Goal: Download file/media

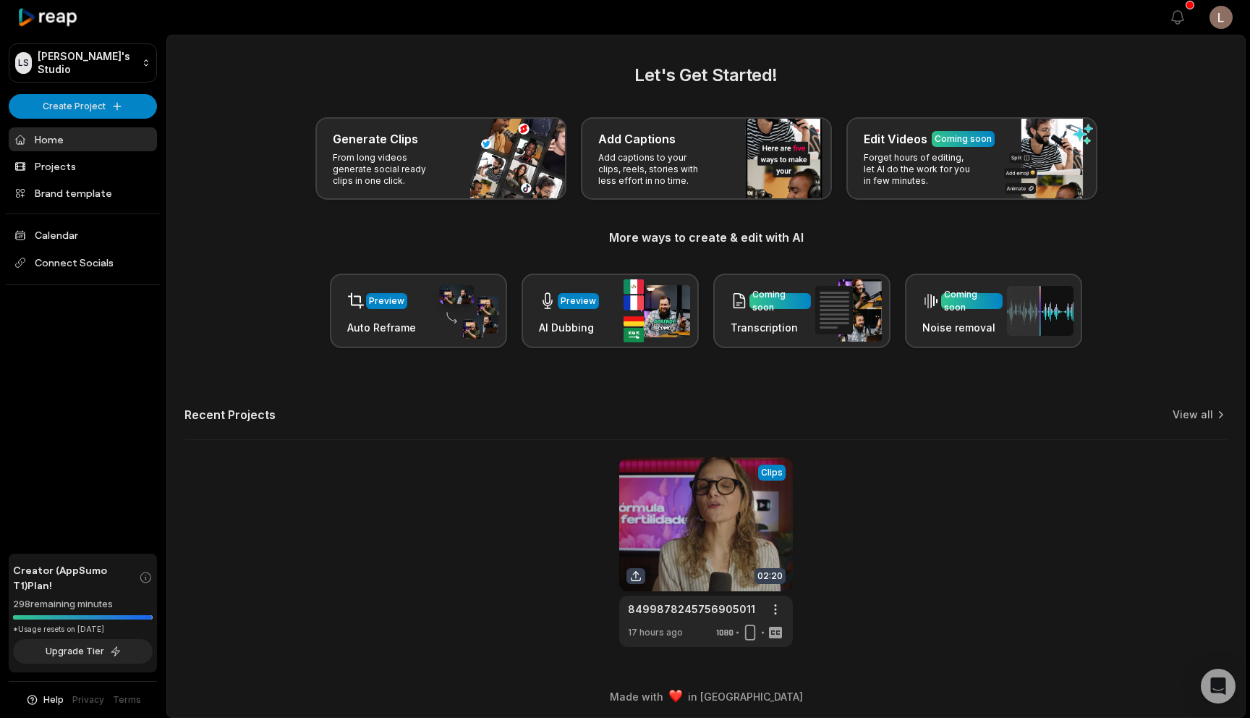
click at [722, 513] on link at bounding box center [706, 552] width 174 height 190
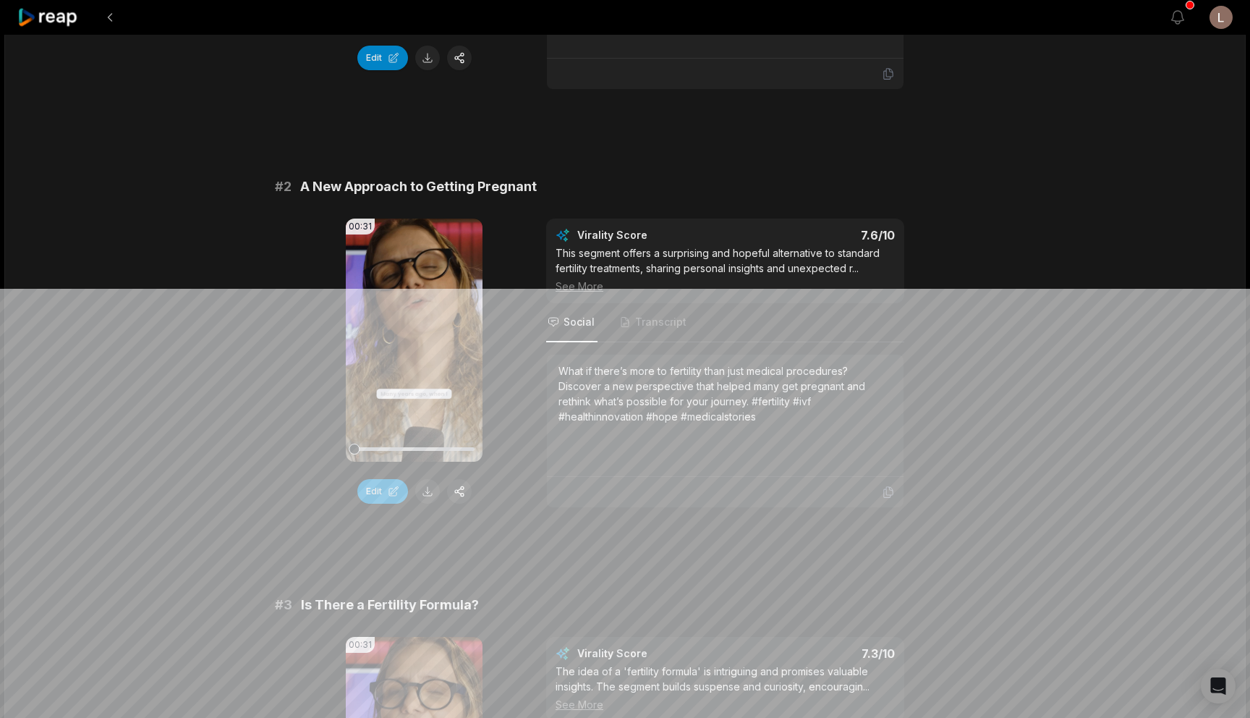
scroll to position [441, 0]
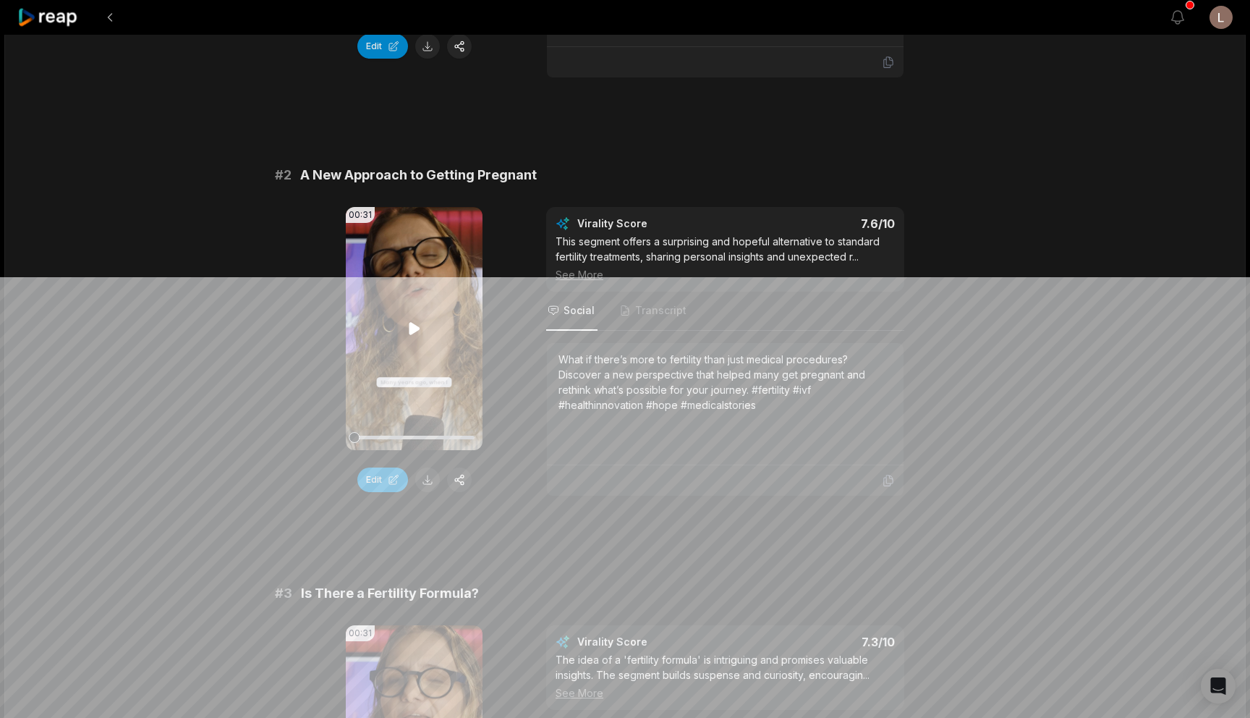
click at [409, 329] on icon at bounding box center [414, 328] width 11 height 12
click at [109, 18] on button at bounding box center [110, 17] width 26 height 26
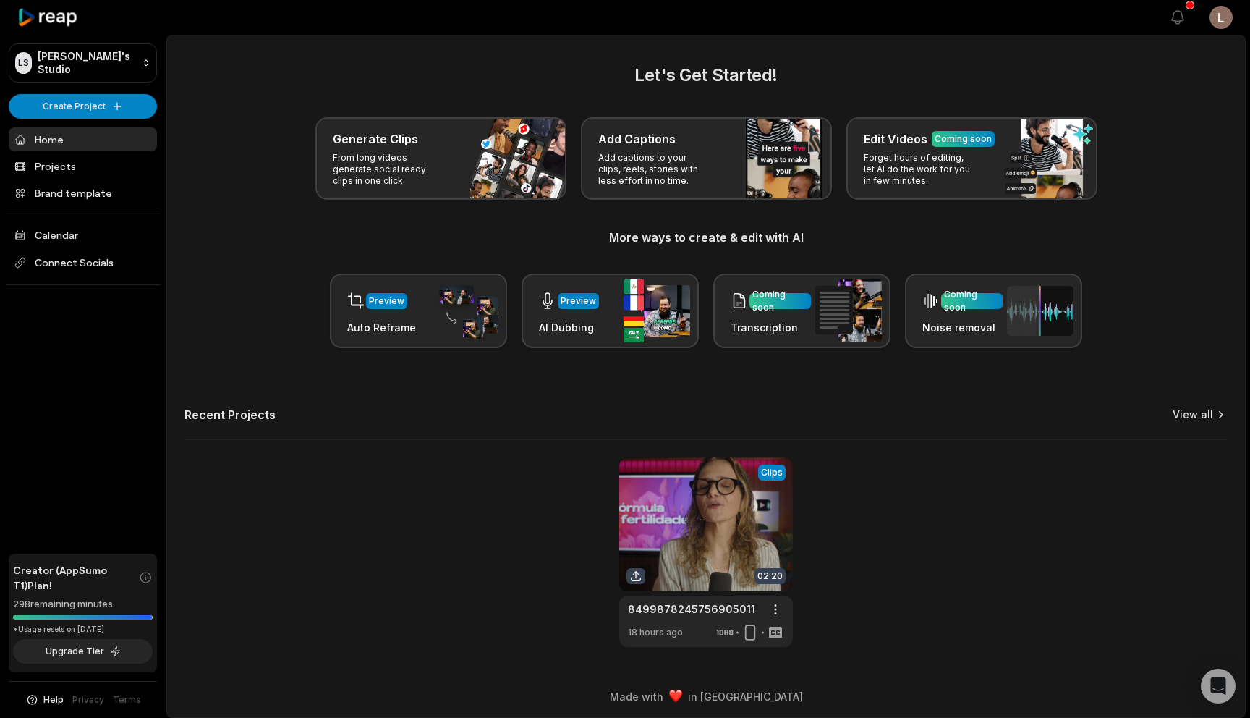
click at [1205, 418] on link "View all" at bounding box center [1193, 414] width 41 height 14
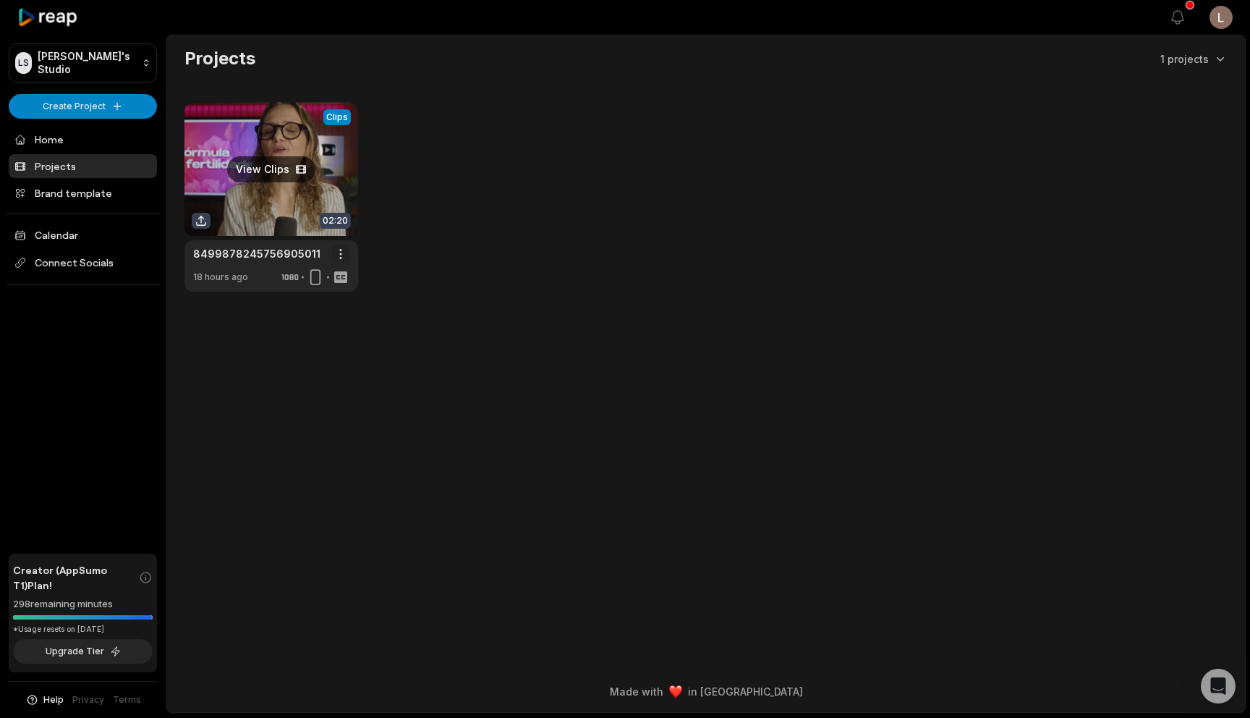
click at [340, 251] on html "**********" at bounding box center [625, 359] width 1250 height 718
click at [423, 229] on html "**********" at bounding box center [625, 359] width 1250 height 718
click at [340, 275] on icon at bounding box center [340, 277] width 13 height 12
click at [252, 165] on link at bounding box center [272, 197] width 174 height 190
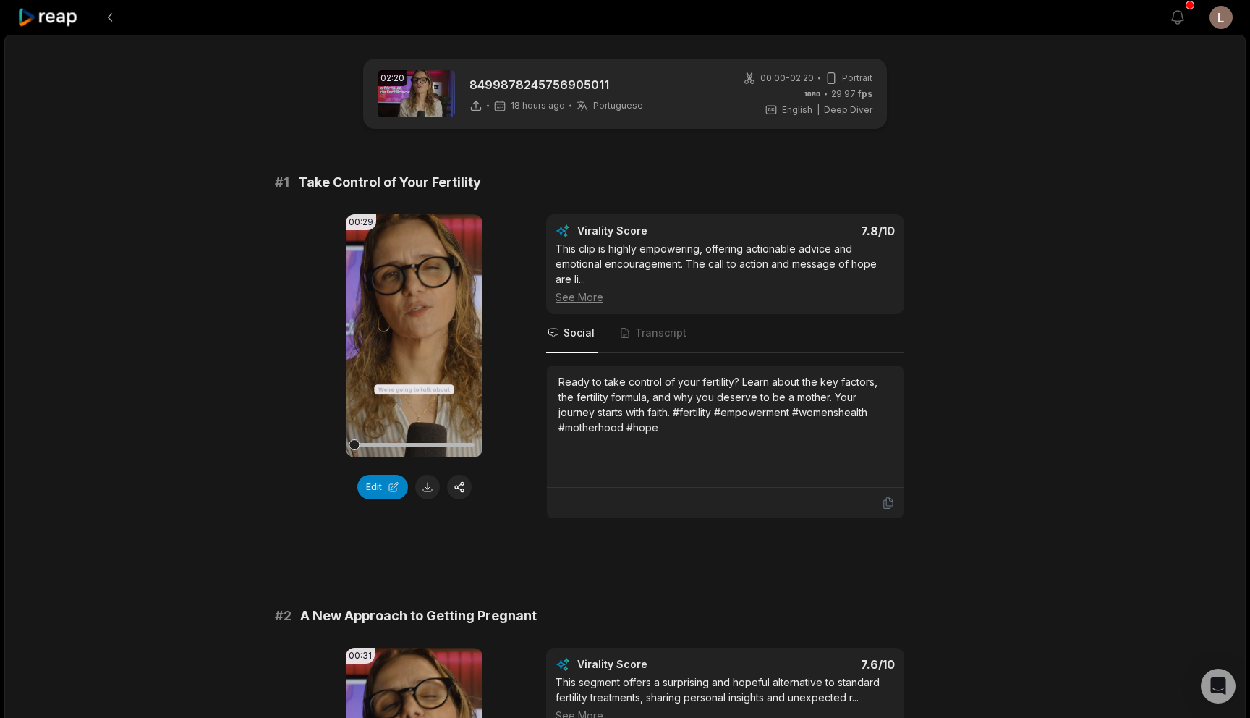
click at [850, 251] on div "This clip is highly empowering, offering actionable advice and emotional encour…" at bounding box center [725, 273] width 339 height 64
click at [580, 299] on div "See More" at bounding box center [725, 296] width 339 height 15
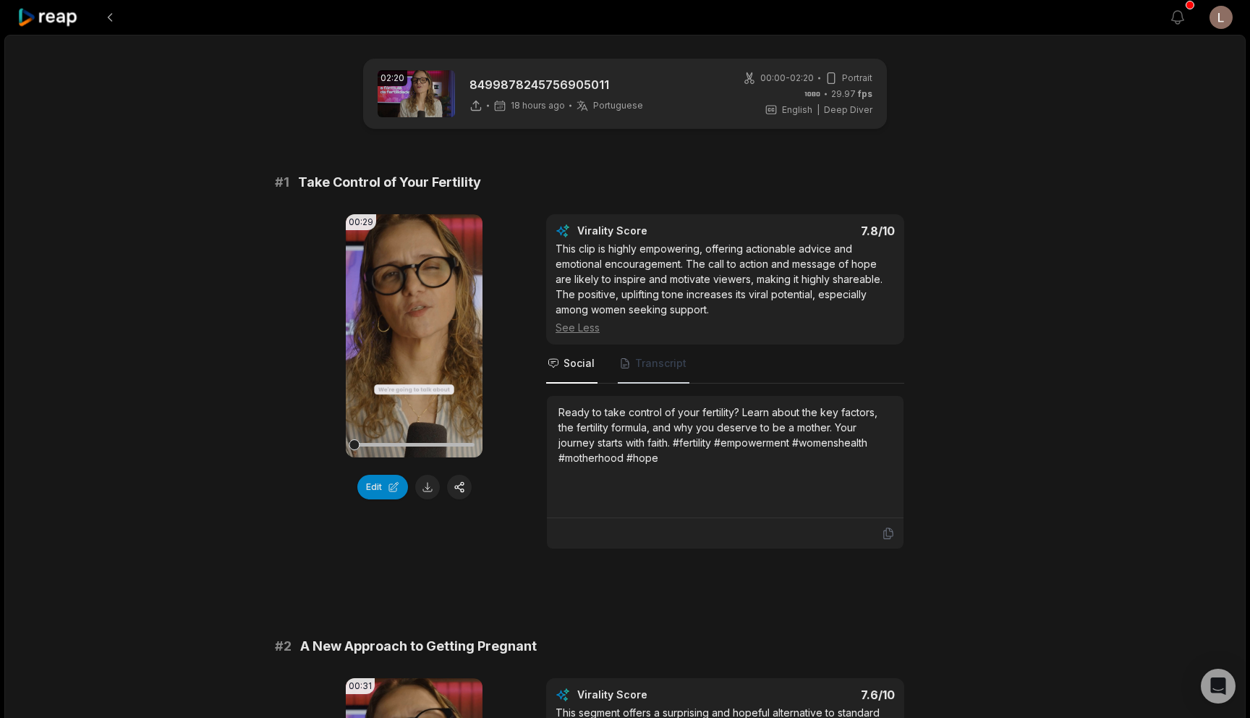
click at [650, 370] on span "Transcript" at bounding box center [660, 363] width 51 height 14
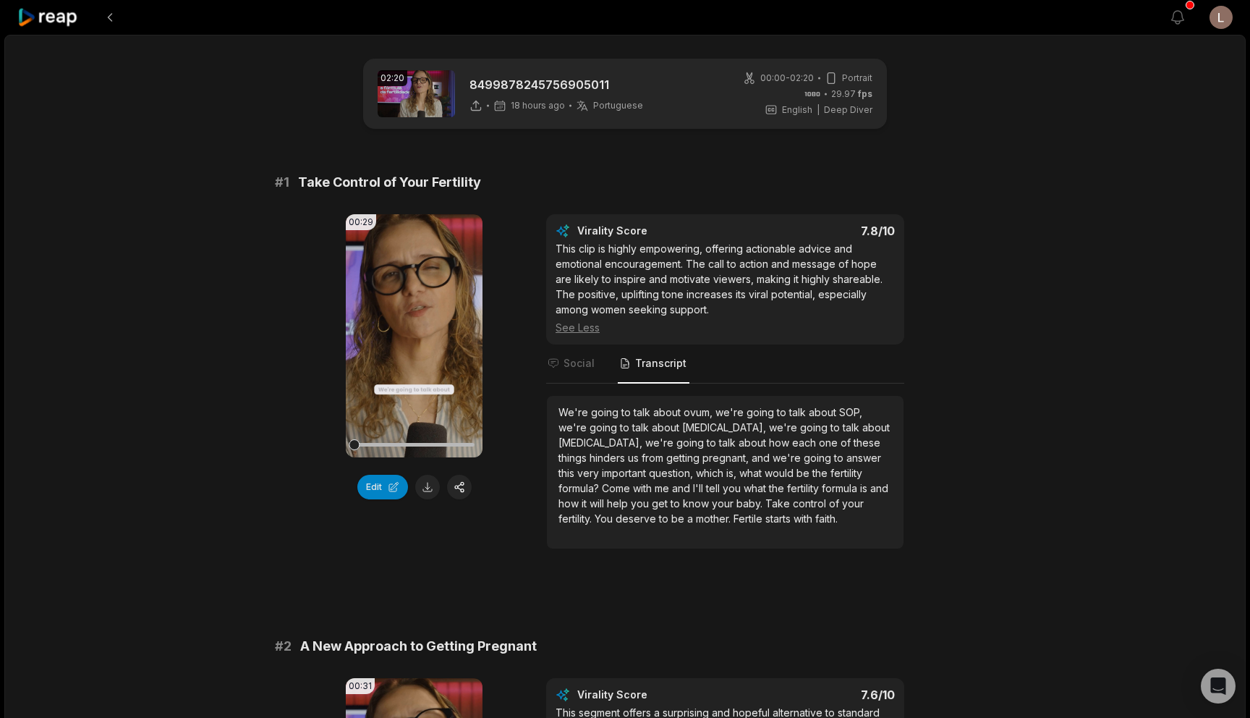
click at [832, 108] on span "Deep Diver" at bounding box center [848, 109] width 48 height 13
click at [796, 111] on span "English" at bounding box center [797, 109] width 30 height 13
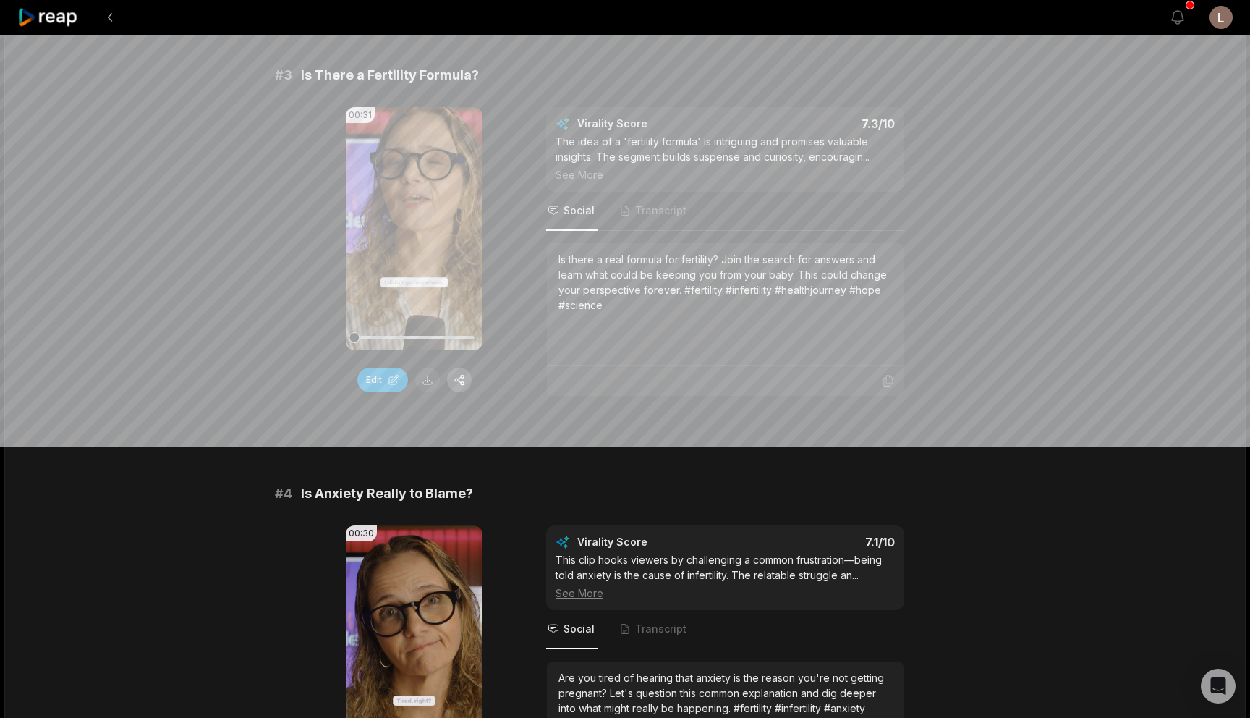
scroll to position [982, 0]
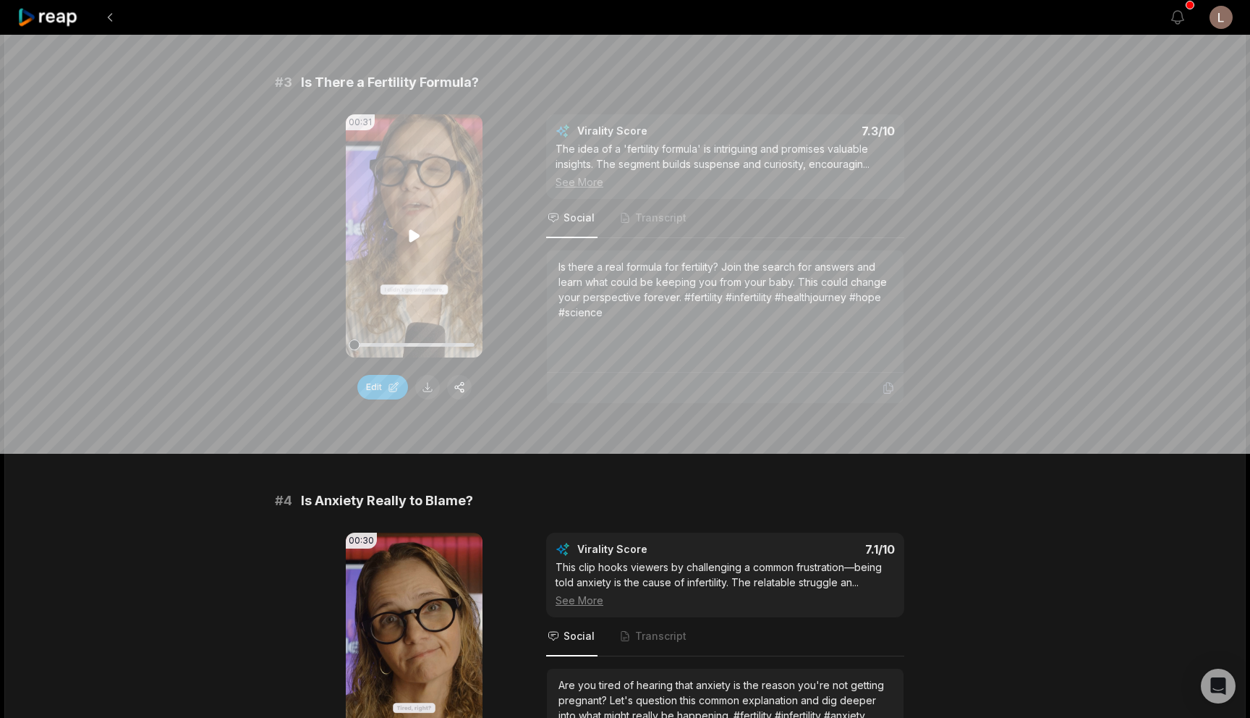
click at [406, 240] on icon at bounding box center [414, 235] width 17 height 17
click at [588, 181] on div "See More" at bounding box center [725, 181] width 339 height 15
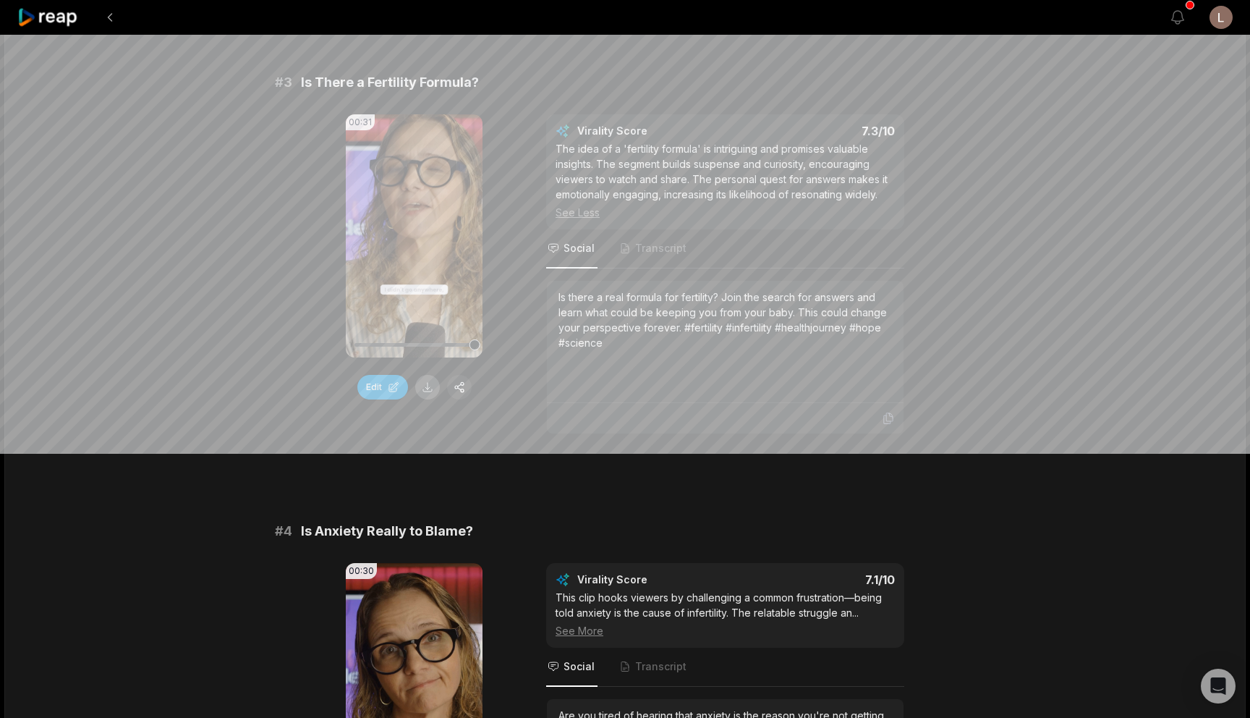
click at [425, 391] on button at bounding box center [427, 387] width 25 height 25
click at [657, 247] on span "Transcript" at bounding box center [660, 248] width 51 height 14
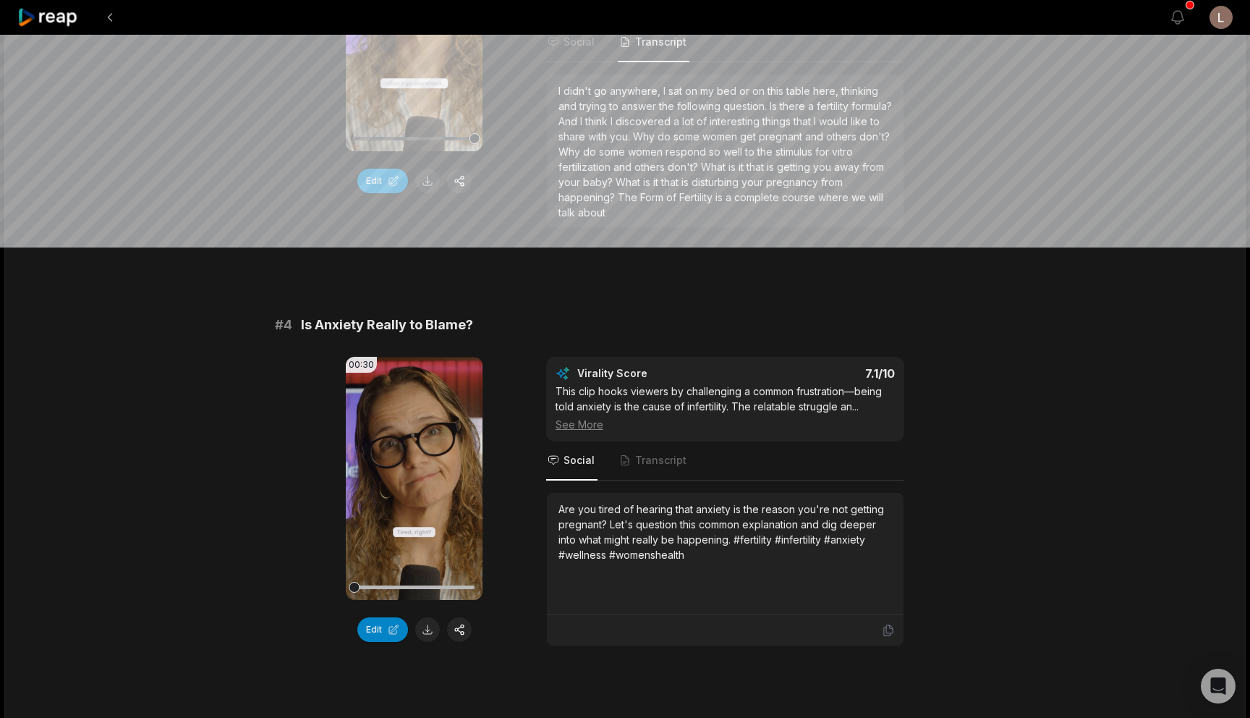
scroll to position [1209, 0]
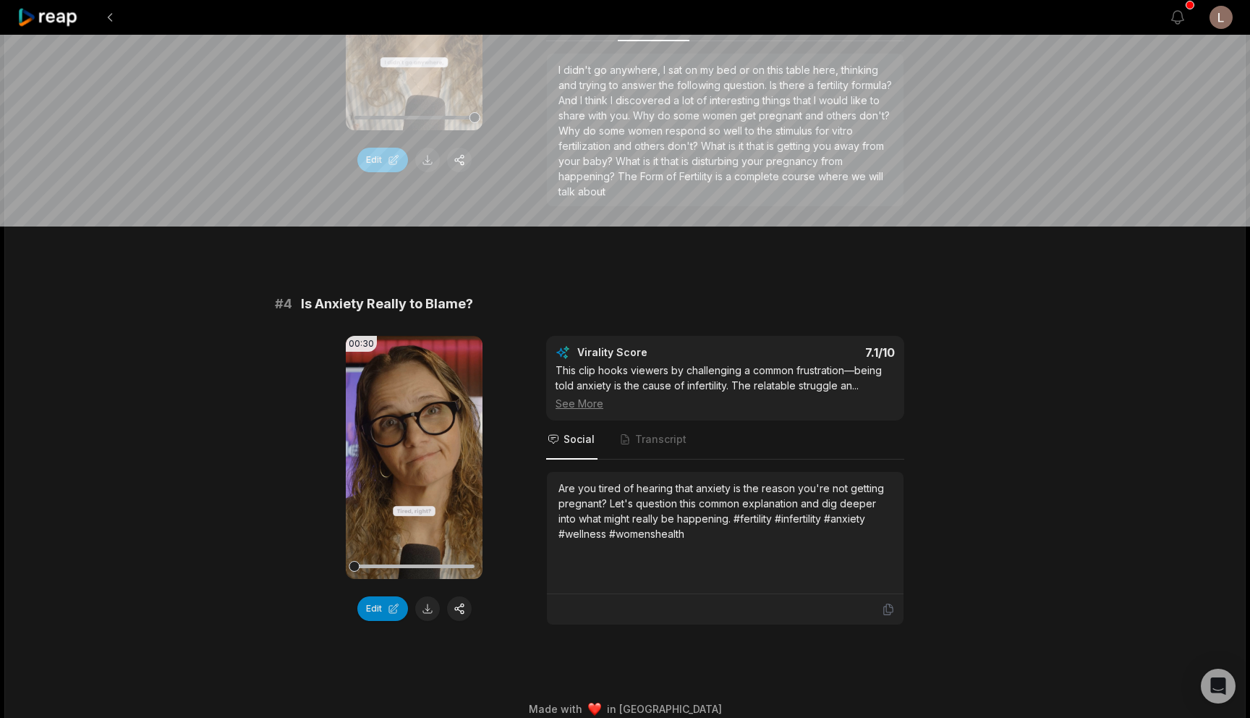
click at [580, 404] on div "See More" at bounding box center [725, 403] width 339 height 15
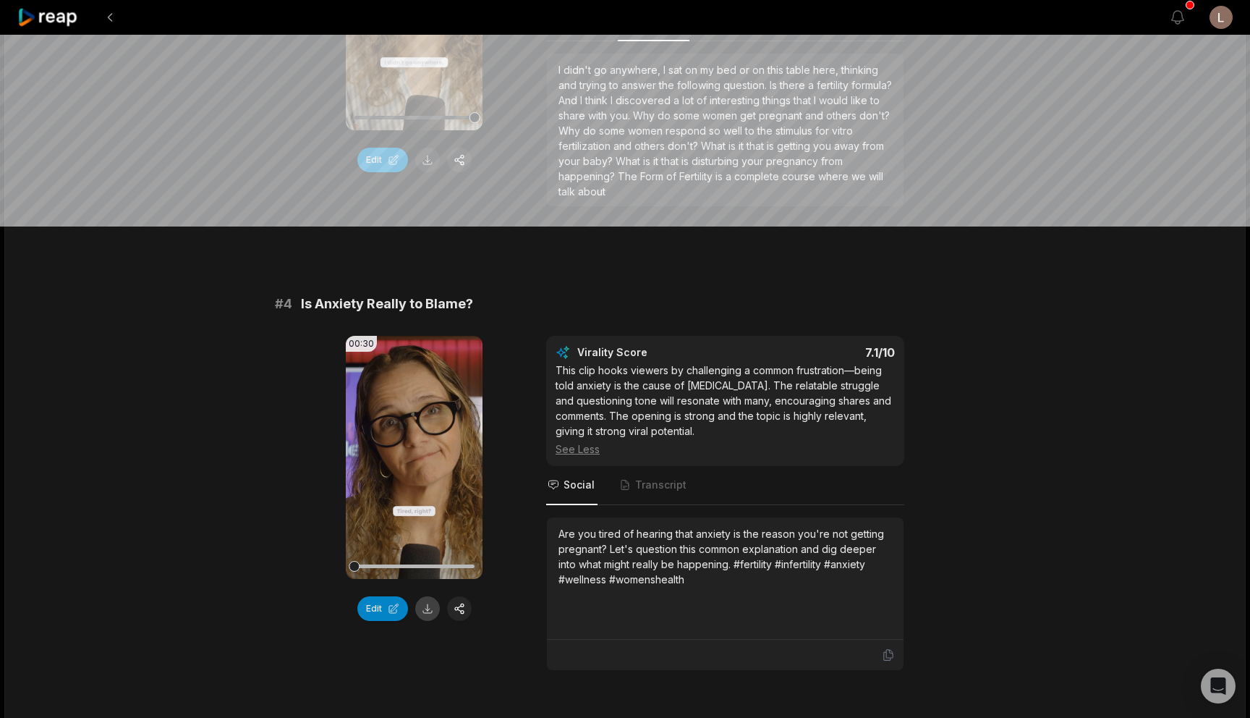
click at [431, 606] on button at bounding box center [427, 608] width 25 height 25
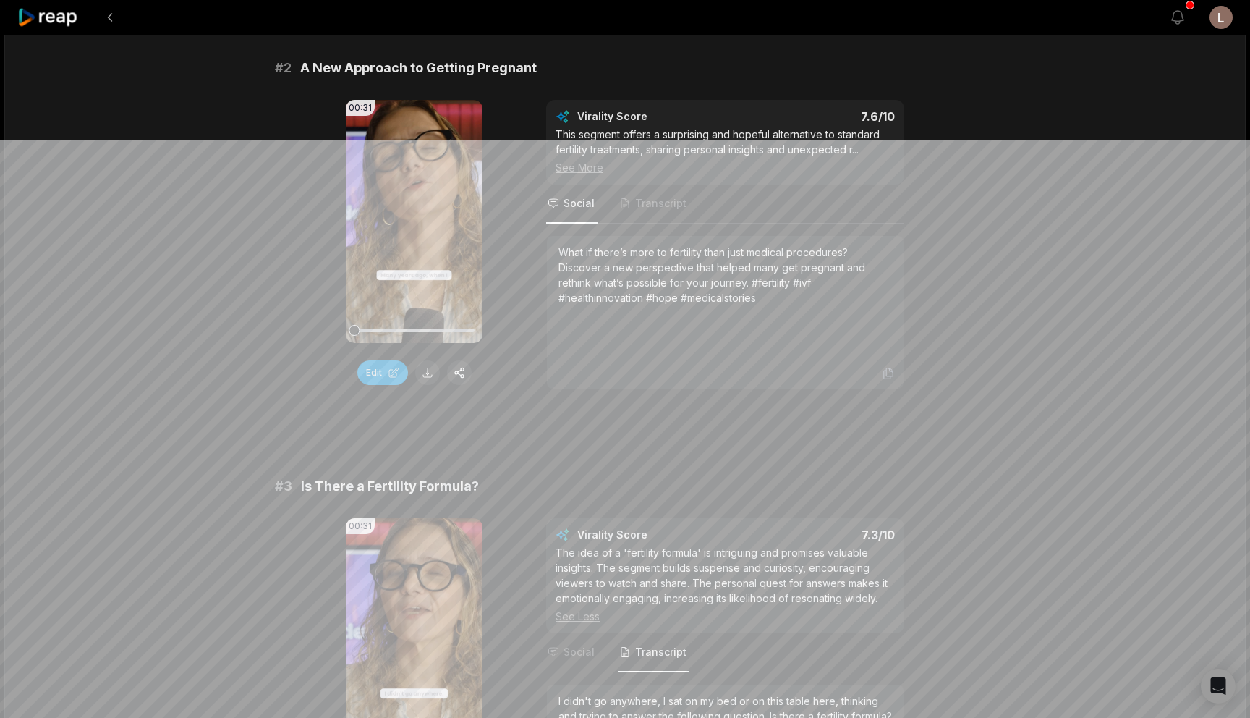
scroll to position [510, 0]
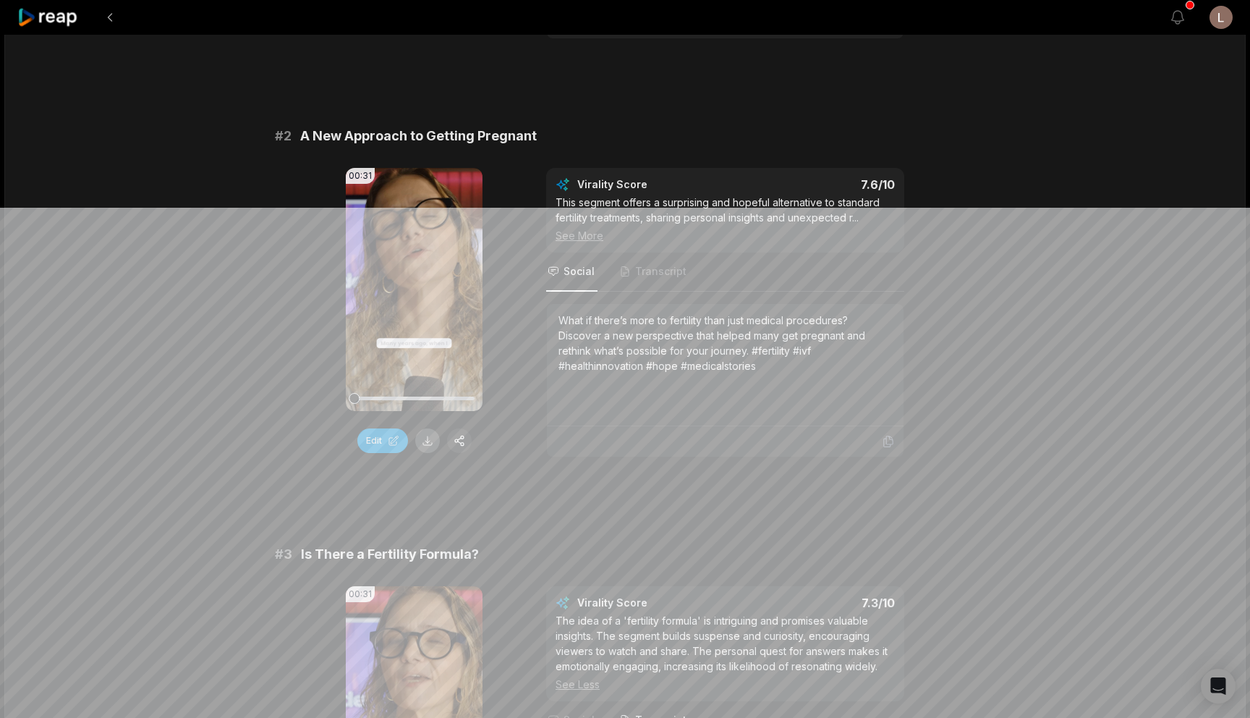
click at [425, 441] on button at bounding box center [427, 440] width 25 height 25
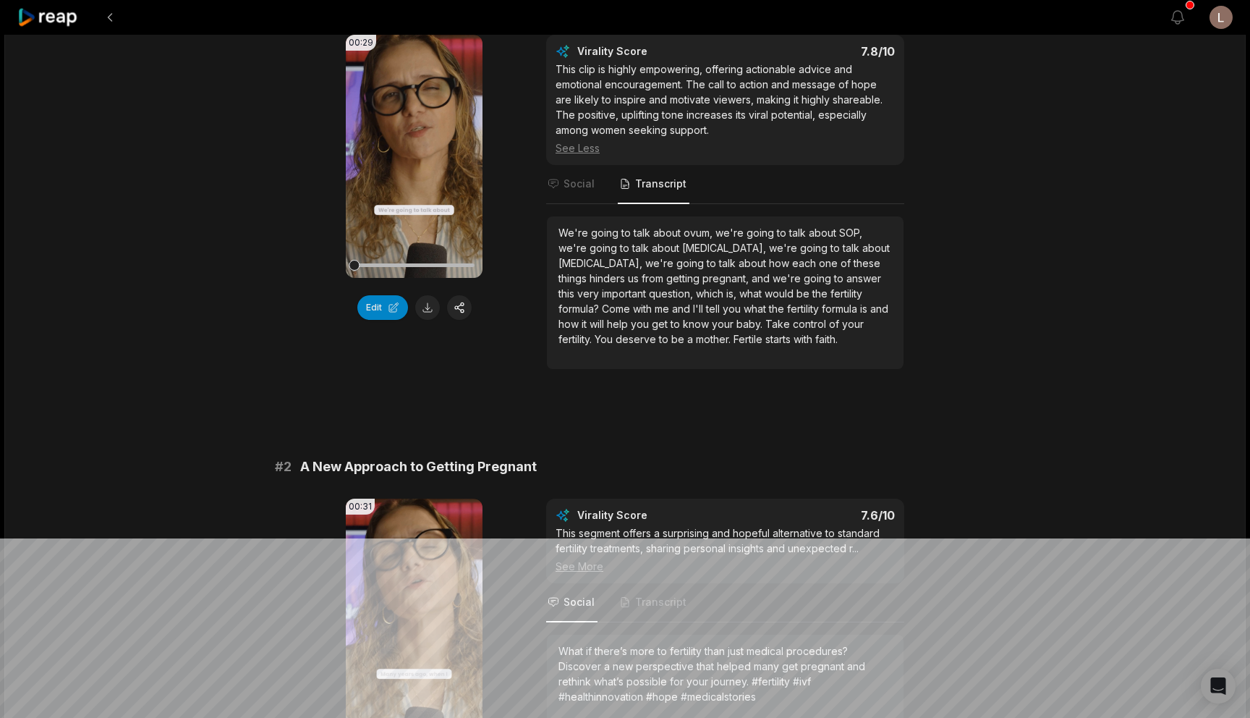
scroll to position [0, 0]
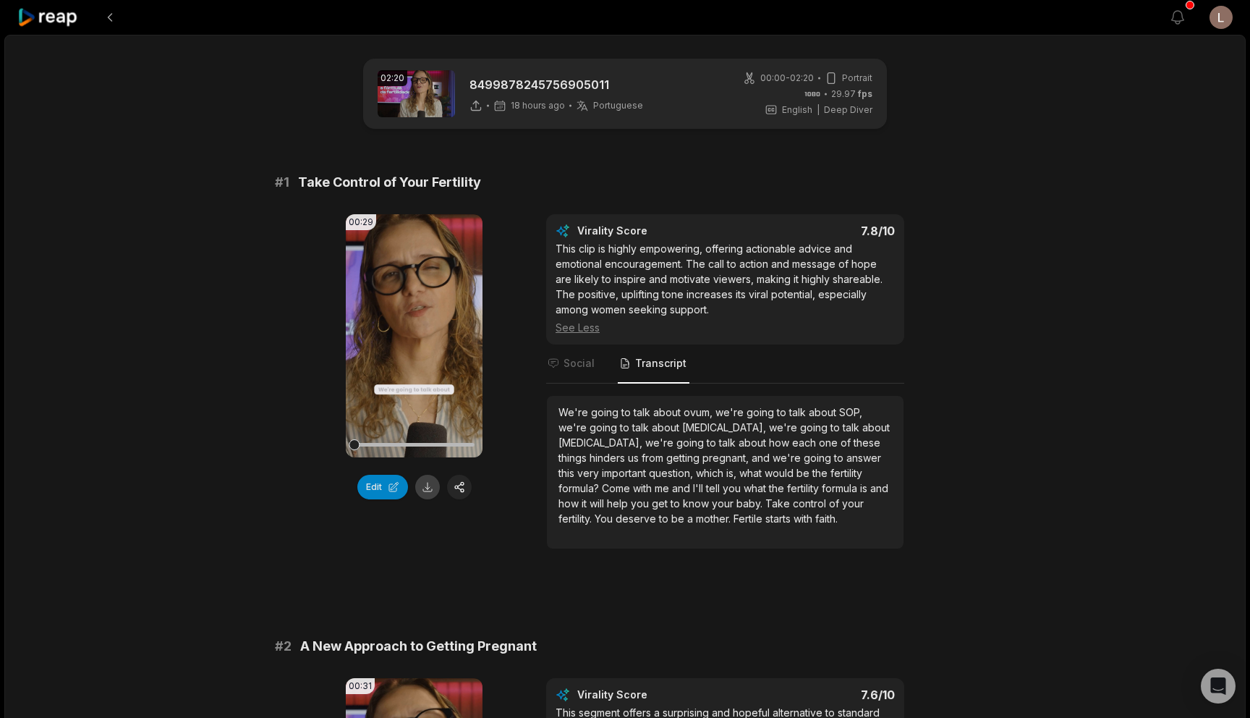
click at [427, 489] on button at bounding box center [427, 487] width 25 height 25
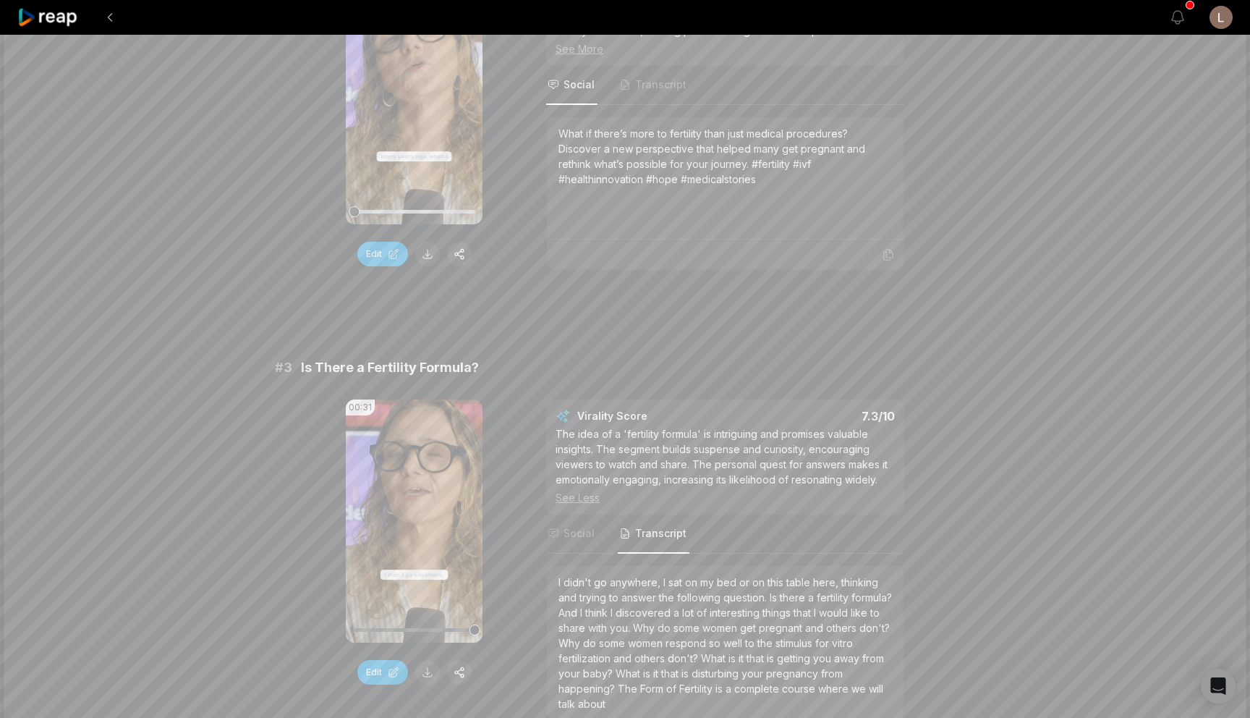
click at [68, 25] on icon at bounding box center [48, 18] width 62 height 20
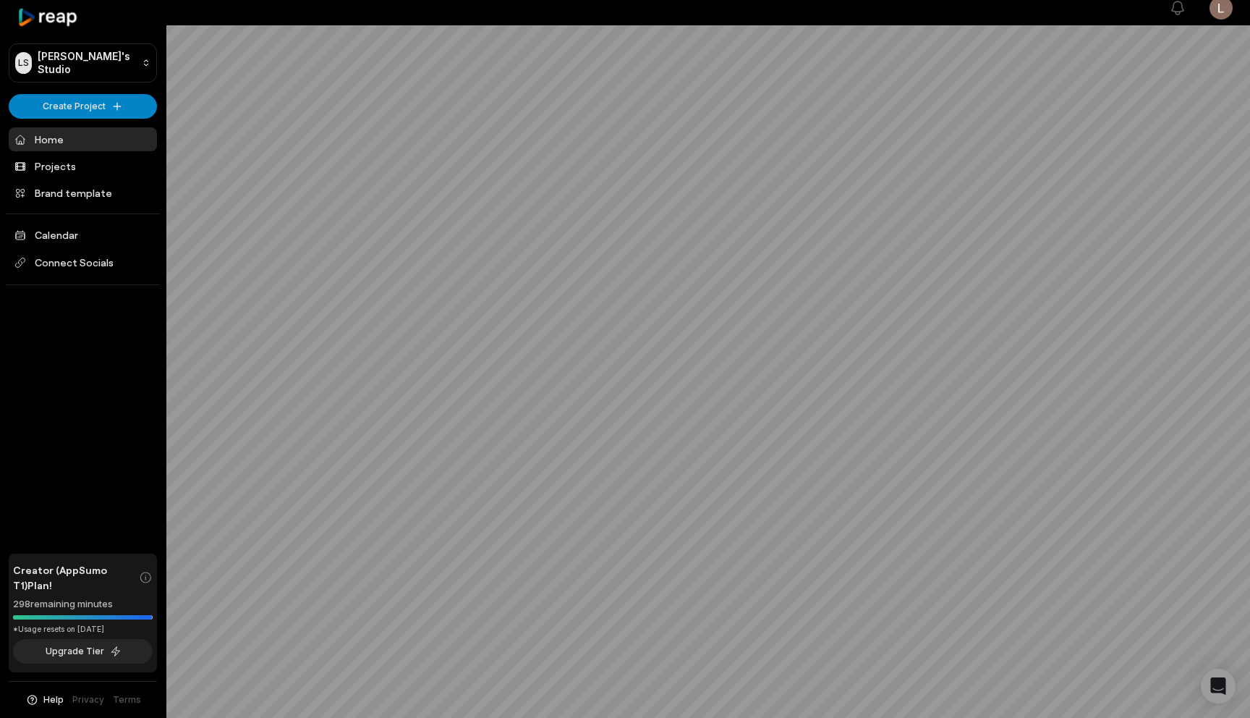
scroll to position [4, 0]
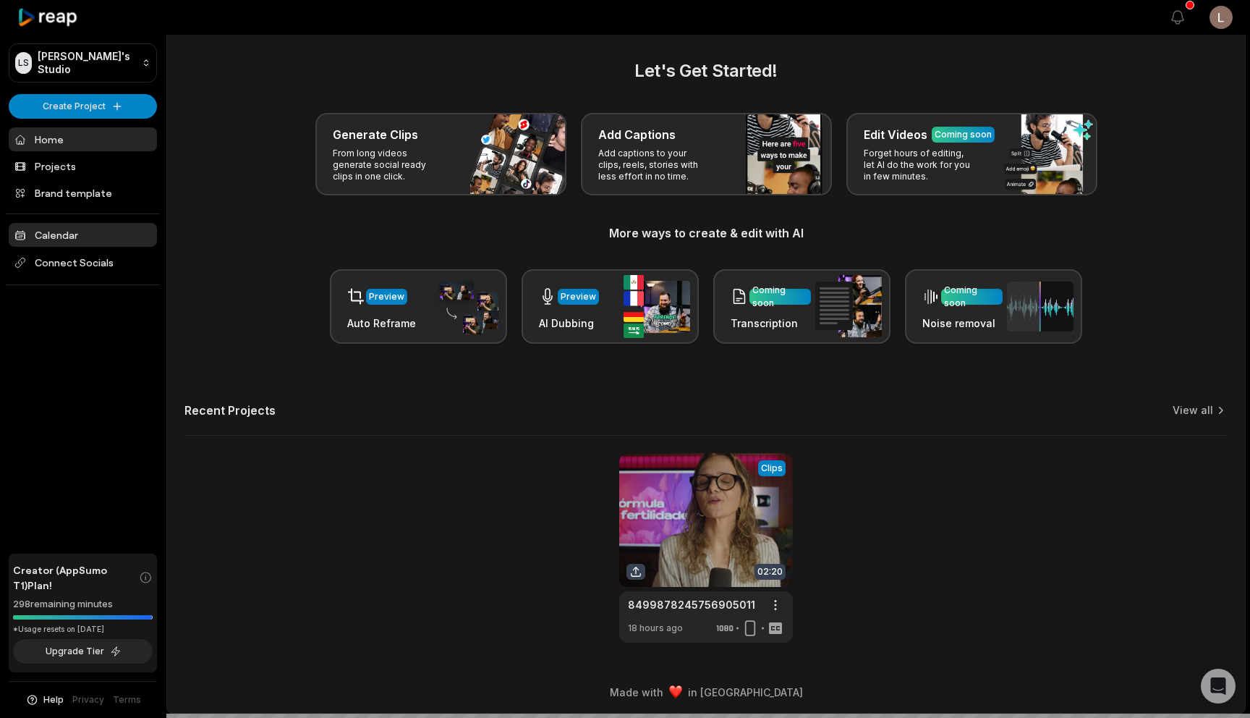
click at [74, 233] on link "Calendar" at bounding box center [83, 235] width 148 height 24
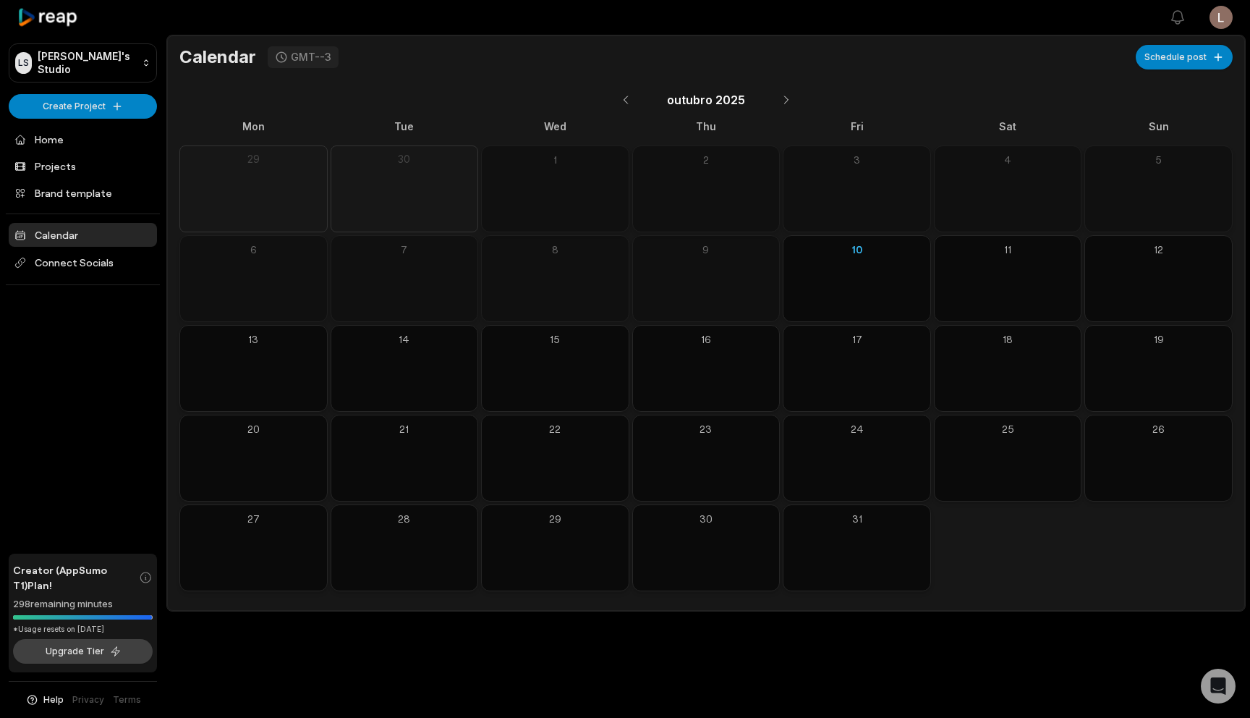
click at [88, 661] on button "Upgrade Tier" at bounding box center [83, 651] width 140 height 25
